Goal: Task Accomplishment & Management: Complete application form

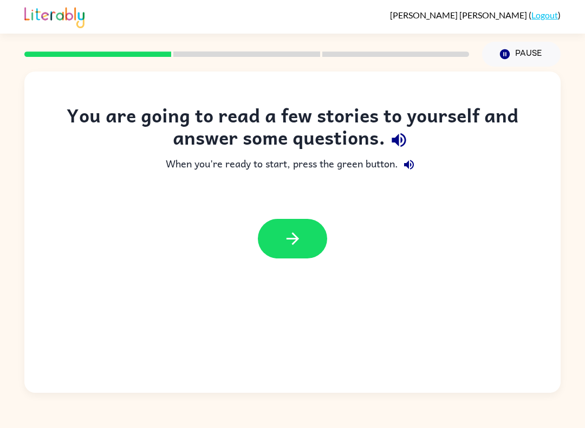
click at [282, 251] on button "button" at bounding box center [292, 239] width 69 height 40
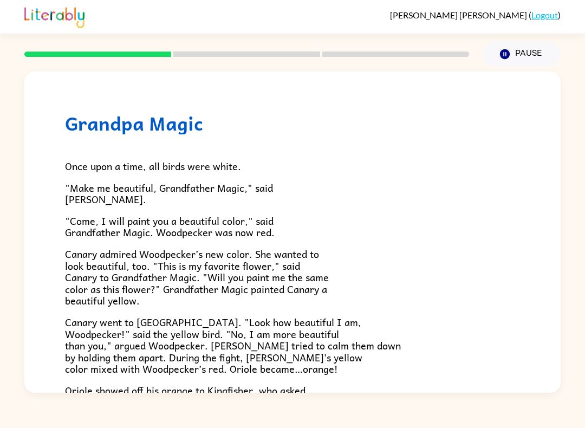
click at [519, 54] on button "Pause Pause" at bounding box center [521, 54] width 79 height 25
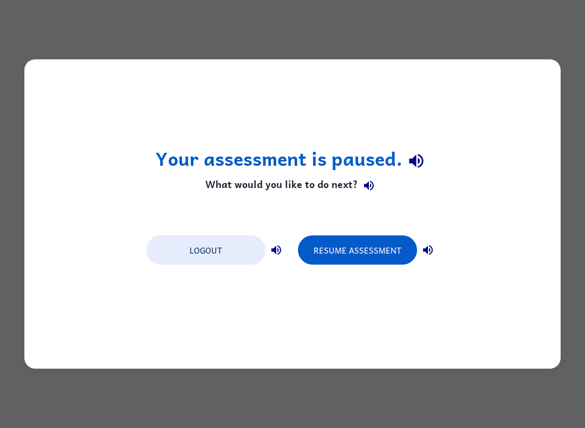
click at [333, 260] on button "Resume Assessment" at bounding box center [357, 250] width 119 height 29
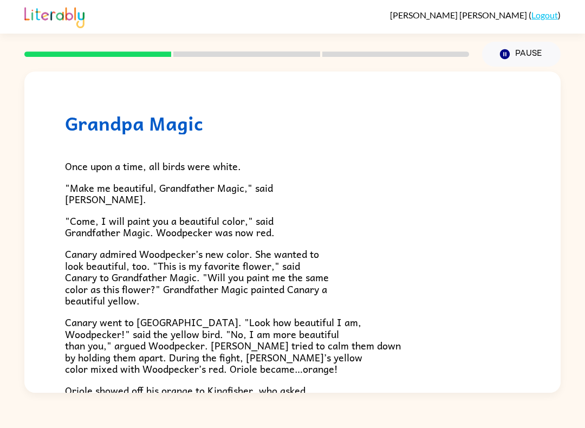
click at [543, 17] on link "Logout" at bounding box center [544, 15] width 27 height 10
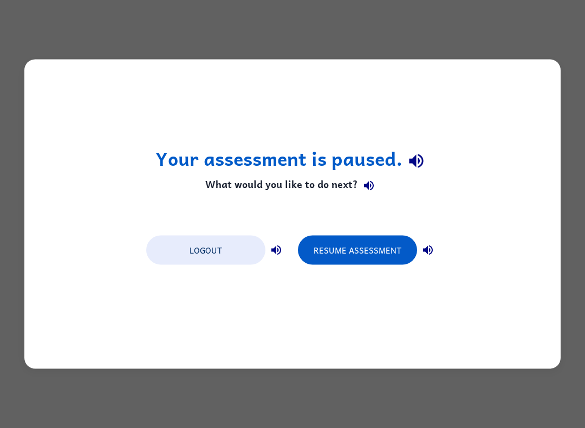
click at [406, 264] on button "Resume Assessment" at bounding box center [357, 250] width 119 height 29
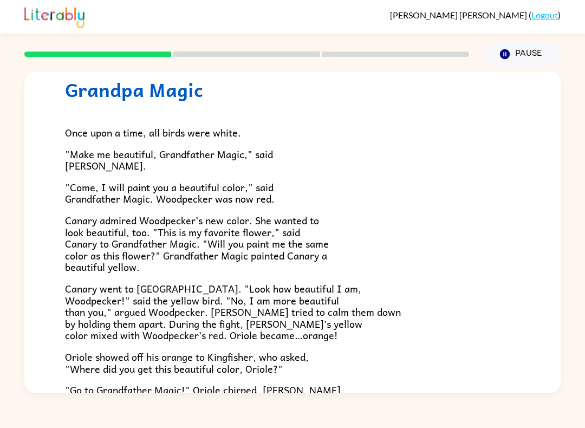
scroll to position [36, 0]
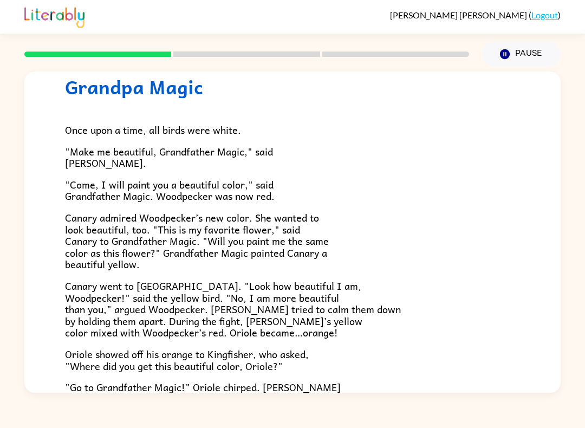
click at [125, 300] on span "Canary went to [GEOGRAPHIC_DATA]. "Look how beautiful I am, Woodpecker!" said t…" at bounding box center [233, 309] width 336 height 62
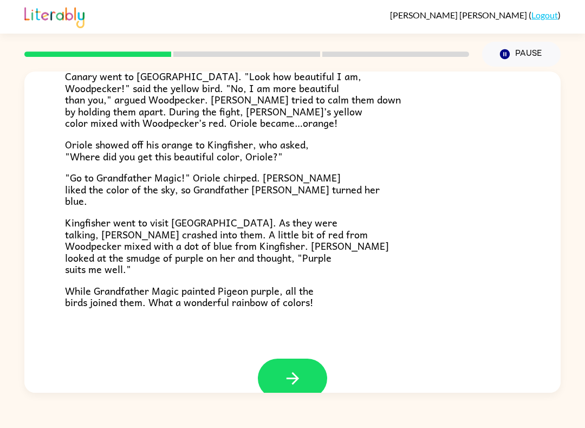
scroll to position [252, 0]
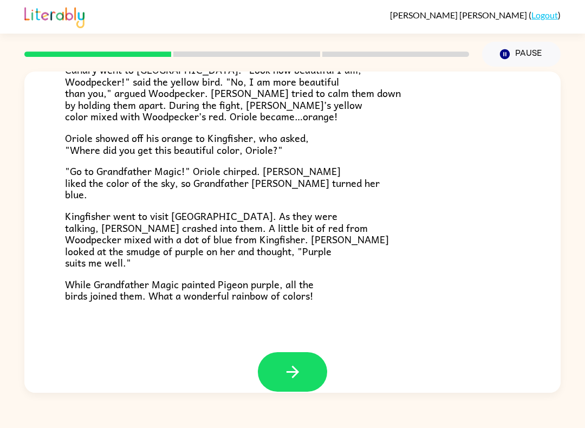
click at [310, 359] on button "button" at bounding box center [292, 372] width 69 height 40
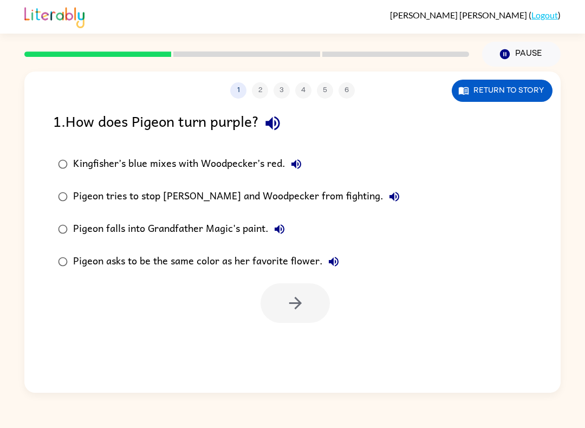
scroll to position [0, 0]
click at [562, 214] on div "1 2 3 4 5 6 Return to story 1 . How does Pigeon turn purple? Kingfisher’s blue …" at bounding box center [292, 230] width 585 height 326
click at [232, 265] on div "Pigeon asks to be the same color as her favorite flower." at bounding box center [208, 262] width 271 height 22
click at [238, 259] on div "Pigeon asks to be the same color as her favorite flower." at bounding box center [208, 262] width 271 height 22
click at [243, 237] on div "Pigeon falls into Grandfather Magic's paint." at bounding box center [181, 229] width 217 height 22
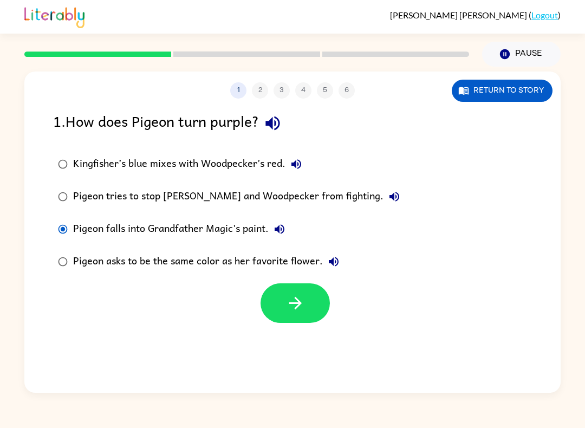
click at [263, 227] on div "Pigeon falls into Grandfather Magic's paint." at bounding box center [181, 229] width 217 height 22
click at [283, 309] on button "button" at bounding box center [294, 303] width 69 height 40
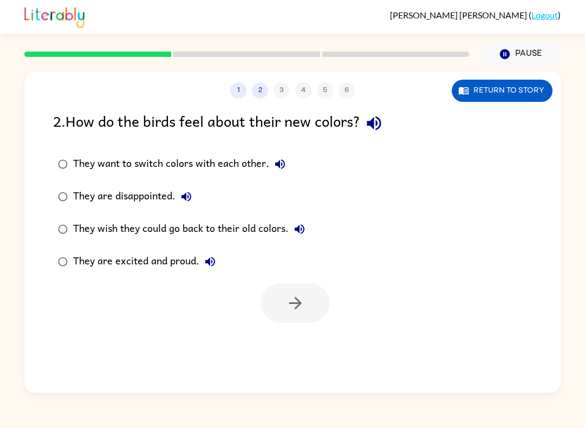
click at [202, 262] on button "They are excited and proud." at bounding box center [210, 262] width 22 height 22
click at [252, 161] on div "They want to switch colors with each other." at bounding box center [182, 164] width 218 height 22
click at [155, 265] on div "They are excited and proud." at bounding box center [147, 262] width 148 height 22
click at [201, 149] on label "They want to switch colors with each other." at bounding box center [181, 164] width 269 height 32
click at [274, 289] on button "button" at bounding box center [294, 303] width 69 height 40
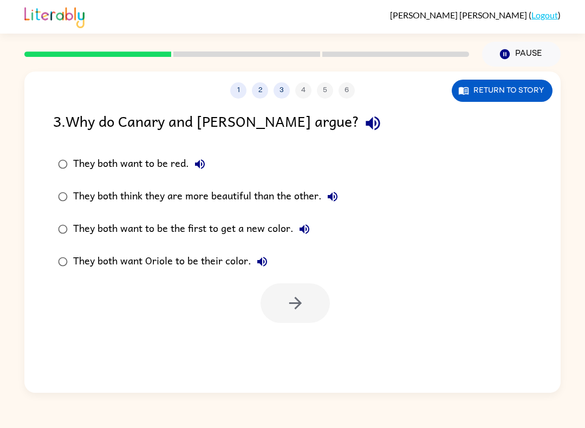
click at [73, 188] on label "They both think they are more beautiful than the other." at bounding box center [198, 196] width 302 height 32
click at [321, 300] on button "button" at bounding box center [294, 303] width 69 height 40
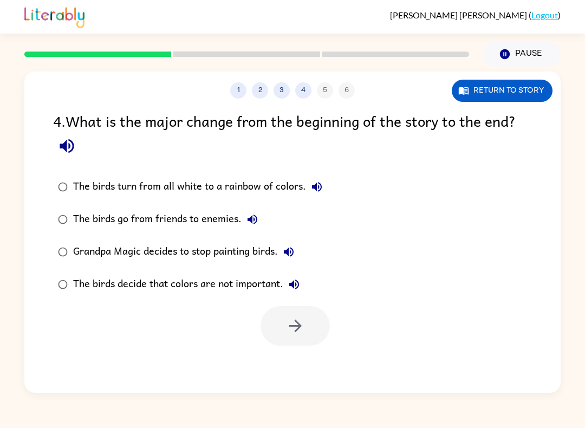
click at [205, 193] on div "The birds turn from all white to a rainbow of colors." at bounding box center [200, 187] width 254 height 22
click at [101, 210] on div "The birds go from friends to enemies." at bounding box center [168, 219] width 190 height 22
click at [317, 341] on button "button" at bounding box center [294, 326] width 69 height 40
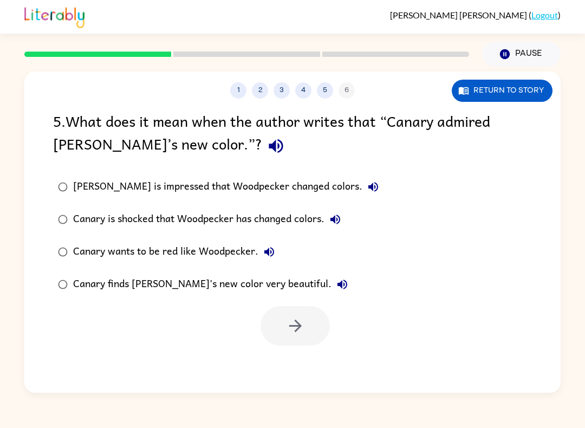
click at [259, 187] on div "[PERSON_NAME] is impressed that Woodpecker changed colors." at bounding box center [228, 187] width 311 height 22
click at [290, 283] on div "Canary finds [PERSON_NAME]'s new color very beautiful." at bounding box center [213, 284] width 280 height 22
click at [316, 309] on button "button" at bounding box center [294, 326] width 69 height 40
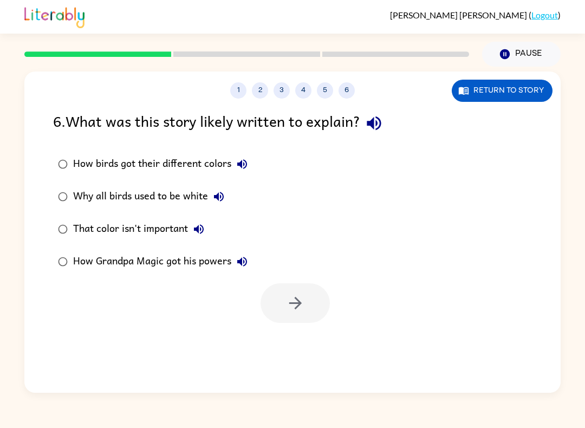
click at [174, 151] on label "How birds got their different colors" at bounding box center [152, 164] width 211 height 32
click at [299, 296] on icon "button" at bounding box center [295, 302] width 19 height 19
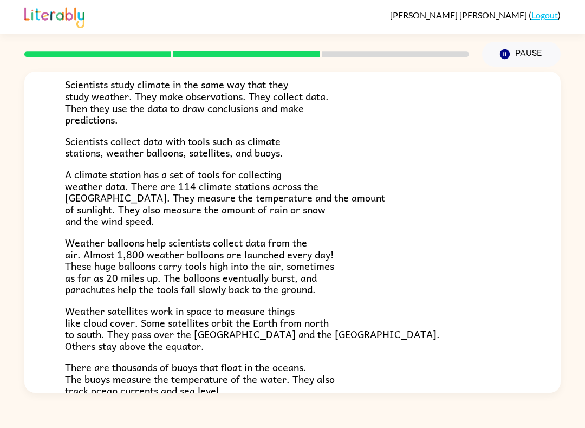
scroll to position [150, 0]
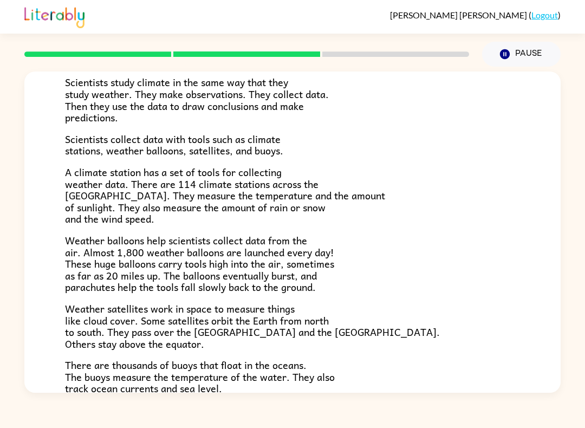
click at [108, 300] on span "Weather satellites work in space to measure things like cloud cover. Some satel…" at bounding box center [252, 325] width 375 height 51
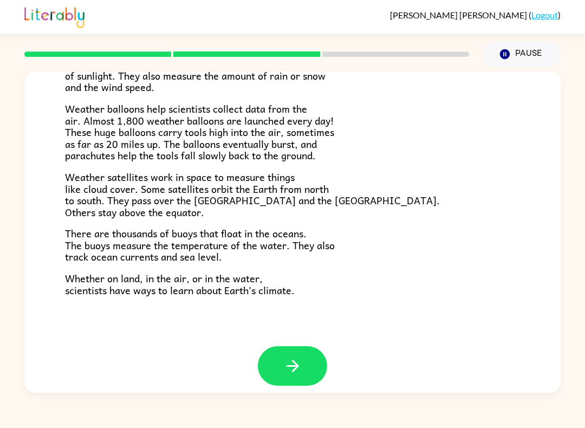
scroll to position [281, 0]
click at [308, 359] on button "button" at bounding box center [292, 366] width 69 height 40
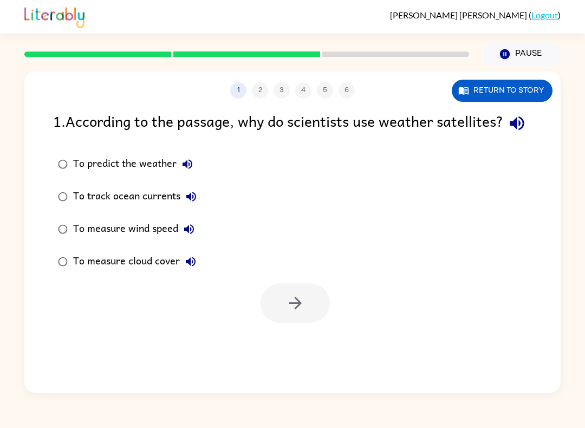
scroll to position [0, 0]
click at [168, 175] on div "To predict the weather" at bounding box center [135, 164] width 125 height 22
click at [189, 266] on icon "button" at bounding box center [191, 262] width 10 height 10
click at [161, 272] on div "To measure cloud cover" at bounding box center [137, 262] width 128 height 22
click at [298, 309] on icon "button" at bounding box center [295, 303] width 12 height 12
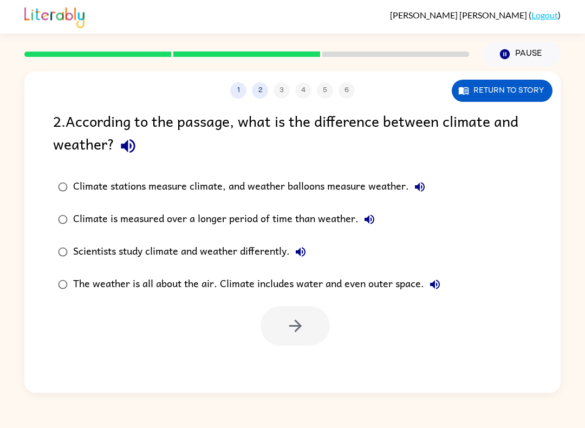
click at [218, 295] on div "The weather is all about the air. Climate includes water and even outer space." at bounding box center [259, 284] width 372 height 22
click at [217, 295] on div "The weather is all about the air. Climate includes water and even outer space." at bounding box center [259, 284] width 372 height 22
click at [286, 345] on button "button" at bounding box center [294, 326] width 69 height 40
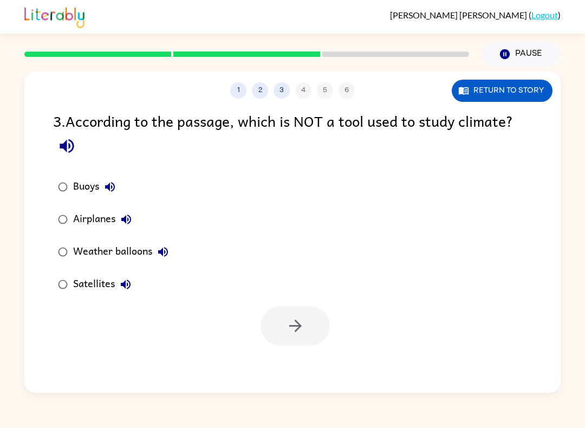
click at [79, 218] on div "Airplanes" at bounding box center [105, 219] width 64 height 22
click at [297, 325] on icon "button" at bounding box center [295, 325] width 19 height 19
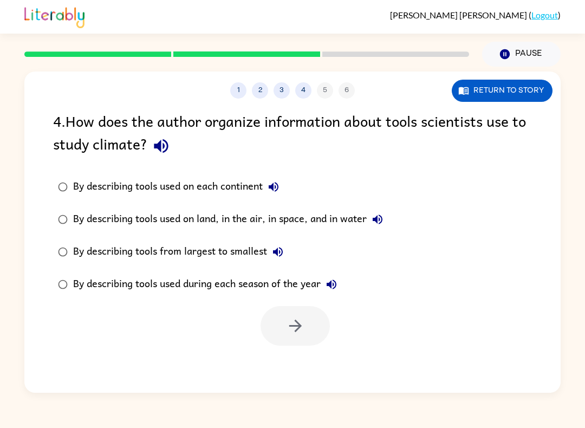
click at [279, 224] on div "By describing tools used on land, in the air, in space, and in water" at bounding box center [230, 219] width 315 height 22
click at [304, 345] on button "button" at bounding box center [294, 326] width 69 height 40
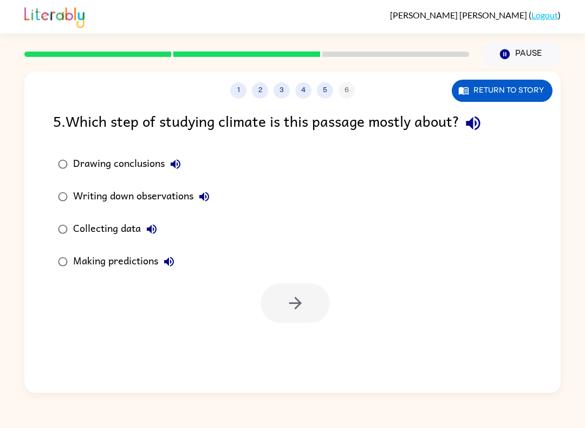
click at [167, 257] on icon "button" at bounding box center [168, 261] width 13 height 13
click at [144, 268] on div "Making predictions" at bounding box center [126, 262] width 107 height 22
click at [145, 259] on div "Making predictions" at bounding box center [126, 262] width 107 height 22
click at [298, 317] on button "button" at bounding box center [294, 303] width 69 height 40
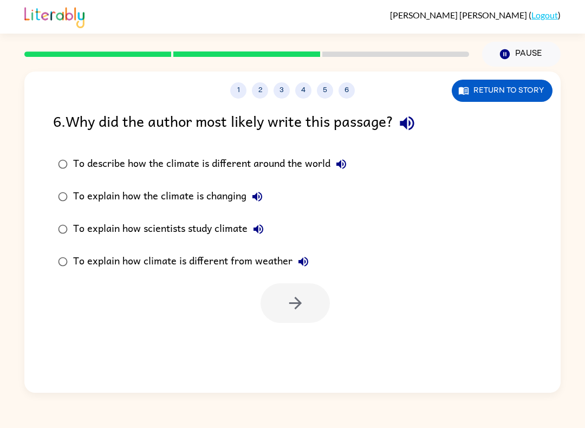
click at [185, 424] on div "[PERSON_NAME] ( Logout ) Pause Pause 1 2 3 4 5 6 Return to story 6 . Why did th…" at bounding box center [292, 214] width 585 height 428
click at [227, 230] on div "To explain how scientists study climate" at bounding box center [171, 229] width 196 height 22
click at [231, 191] on div "To explain how the climate is changing" at bounding box center [170, 197] width 195 height 22
click at [235, 231] on div "To explain how scientists study climate" at bounding box center [171, 229] width 196 height 22
click at [311, 297] on button "button" at bounding box center [294, 303] width 69 height 40
